Goal: Information Seeking & Learning: Check status

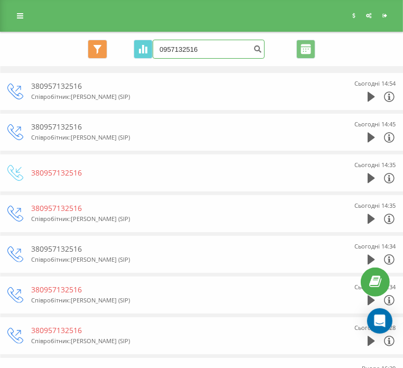
click at [216, 49] on input "0957132516" at bounding box center [209, 49] width 112 height 19
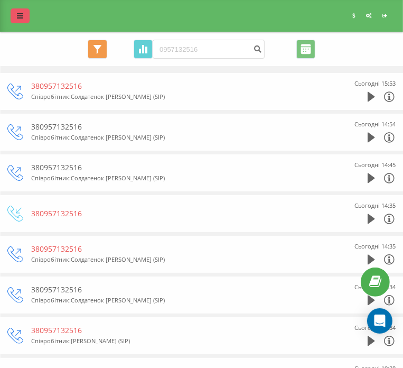
click at [21, 21] on link at bounding box center [20, 15] width 19 height 15
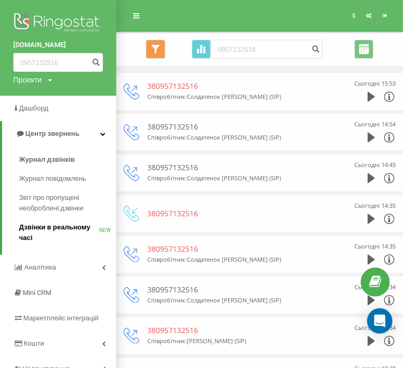
click at [60, 227] on span "Дзвінки в реальному часі" at bounding box center [59, 232] width 80 height 21
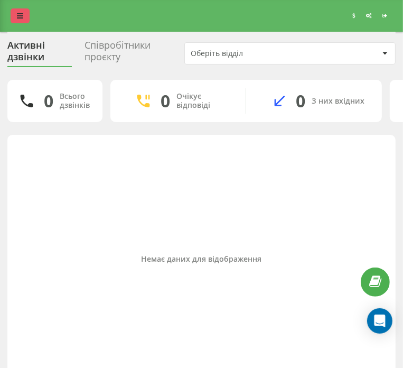
click at [18, 8] on link at bounding box center [20, 15] width 19 height 15
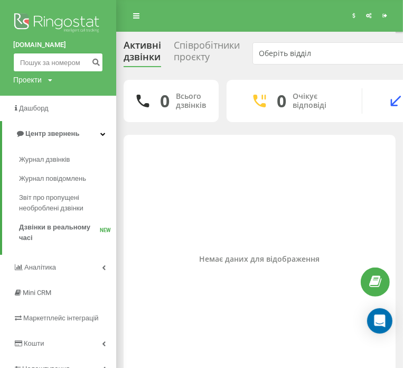
paste input "0957132516"
type input "0957132516"
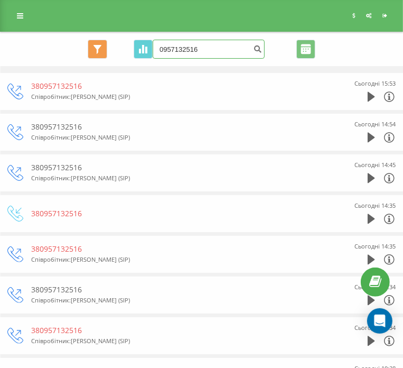
click at [209, 49] on input "0957132516" at bounding box center [209, 49] width 112 height 19
